Goal: Information Seeking & Learning: Learn about a topic

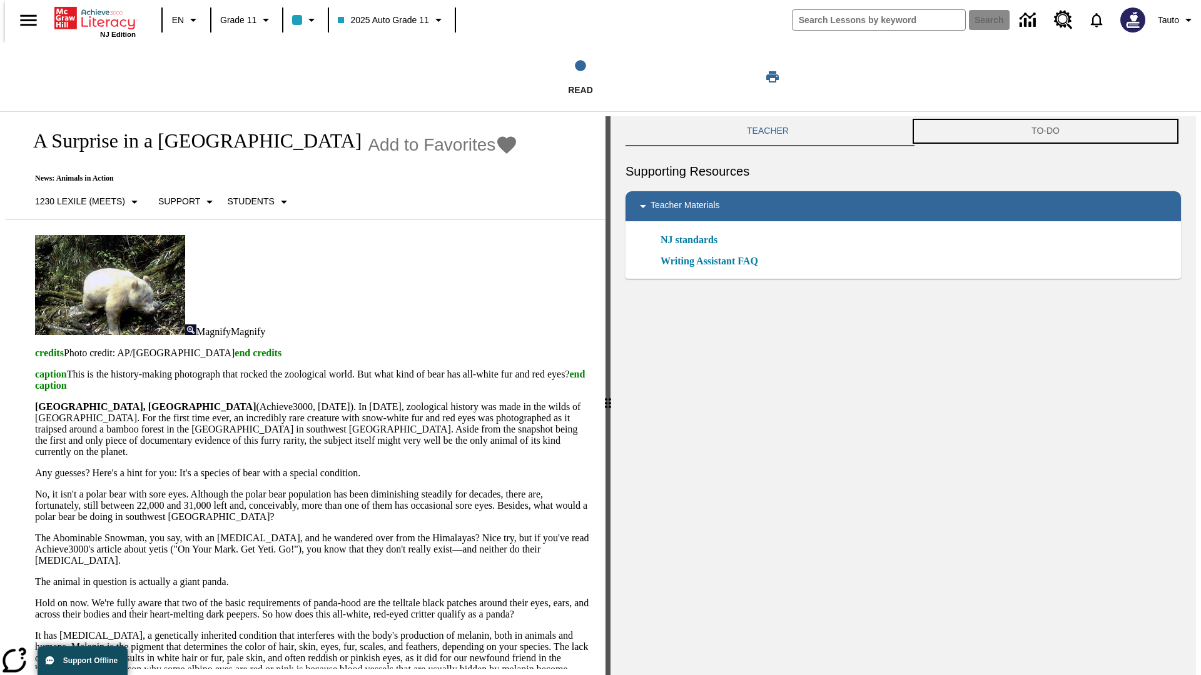
click at [1047, 131] on button "TO-DO" at bounding box center [1045, 131] width 271 height 30
